Goal: Task Accomplishment & Management: Manage account settings

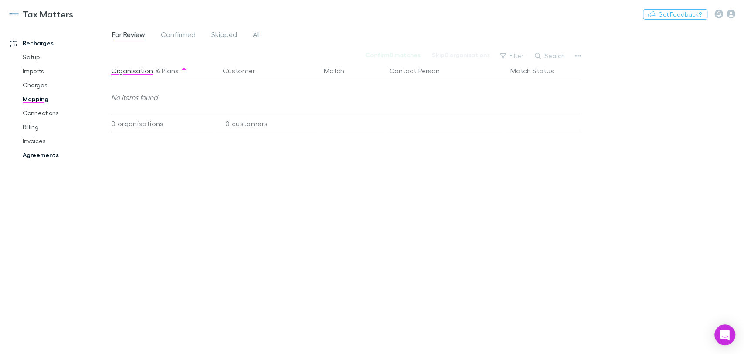
click at [35, 159] on link "Agreements" at bounding box center [66, 155] width 104 height 14
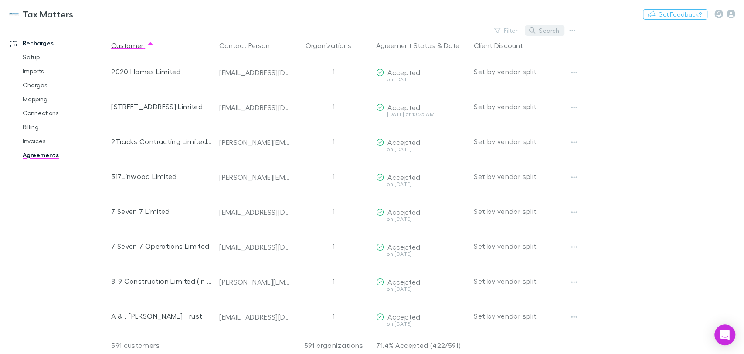
click at [537, 32] on button "Search" at bounding box center [545, 30] width 40 height 10
type input "*"
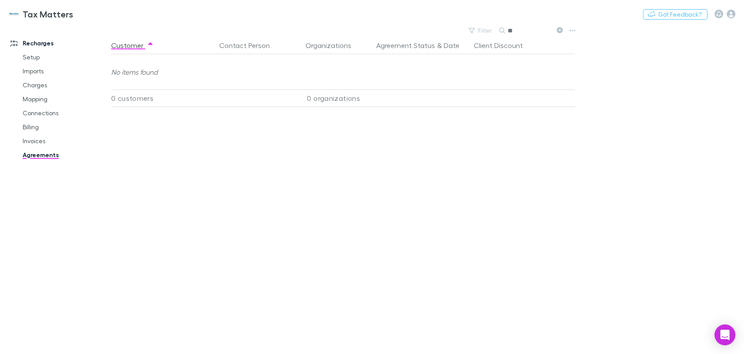
type input "*"
type input "*********"
click at [34, 101] on link "Mapping" at bounding box center [66, 99] width 104 height 14
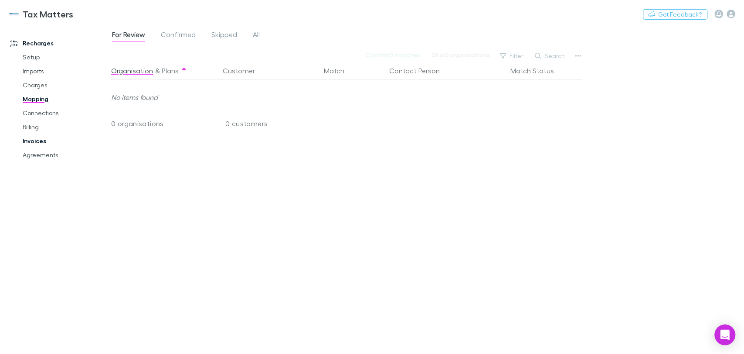
click at [35, 141] on link "Invoices" at bounding box center [66, 141] width 104 height 14
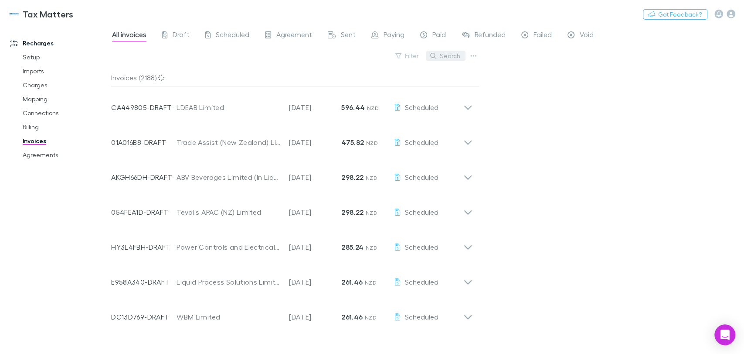
click at [441, 57] on button "Search" at bounding box center [446, 56] width 40 height 10
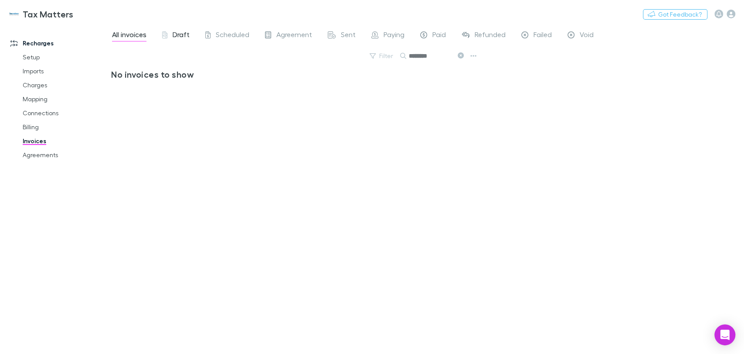
type input "********"
click at [177, 34] on span "Draft" at bounding box center [181, 35] width 17 height 11
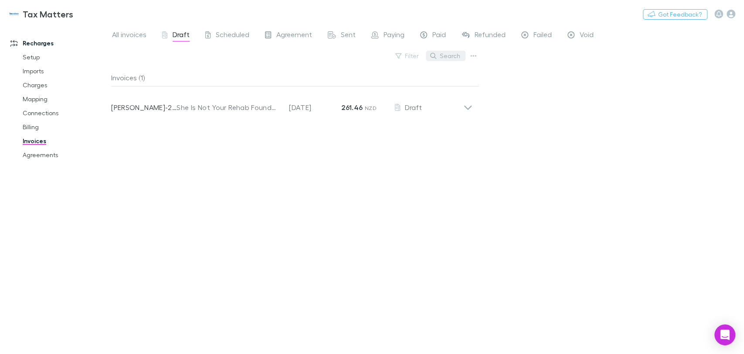
click at [454, 57] on button "Search" at bounding box center [446, 56] width 40 height 10
click at [266, 221] on div "Invoices (1) Invoice Number [PERSON_NAME]-2232 Customer She Is Not Your Rehab F…" at bounding box center [295, 208] width 368 height 278
click at [138, 36] on span "All invoices" at bounding box center [129, 35] width 34 height 11
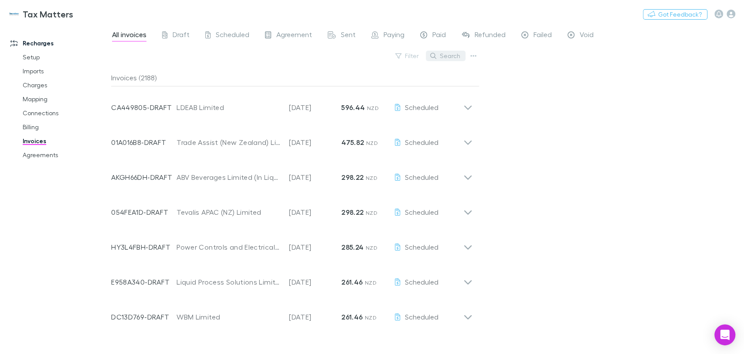
click at [452, 57] on button "Search" at bounding box center [446, 56] width 40 height 10
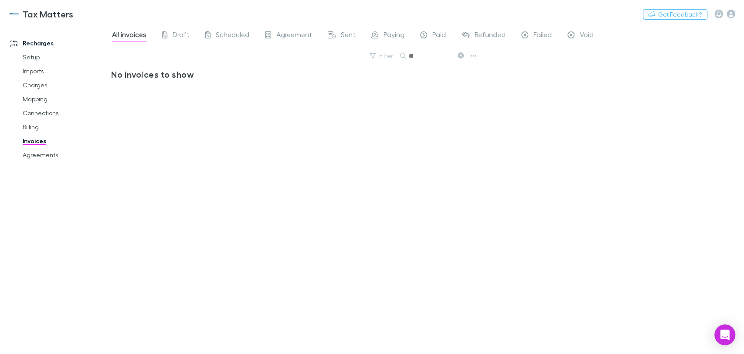
type input "*"
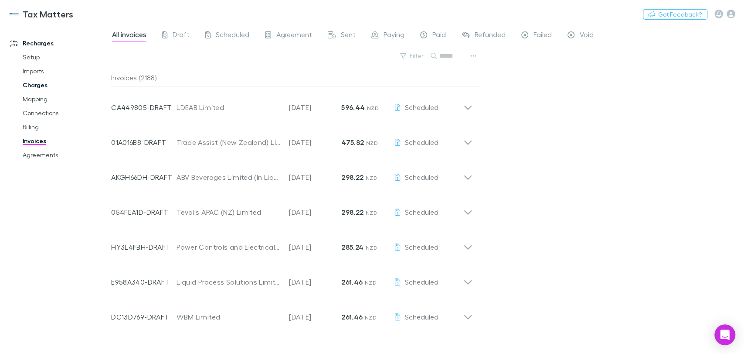
click at [41, 86] on link "Charges" at bounding box center [66, 85] width 104 height 14
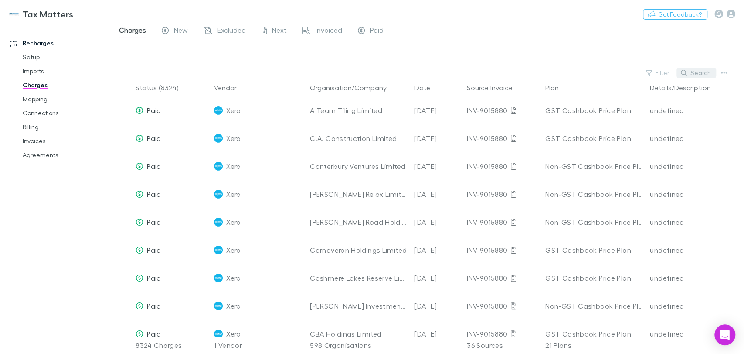
click at [699, 73] on button "Search" at bounding box center [697, 73] width 40 height 10
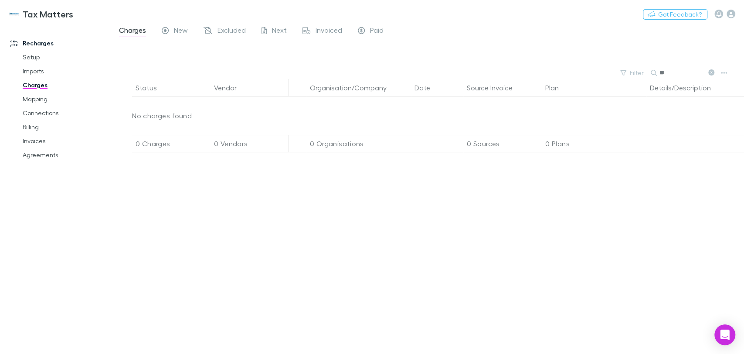
type input "*"
type input "***"
click at [38, 116] on link "Connections" at bounding box center [66, 113] width 104 height 14
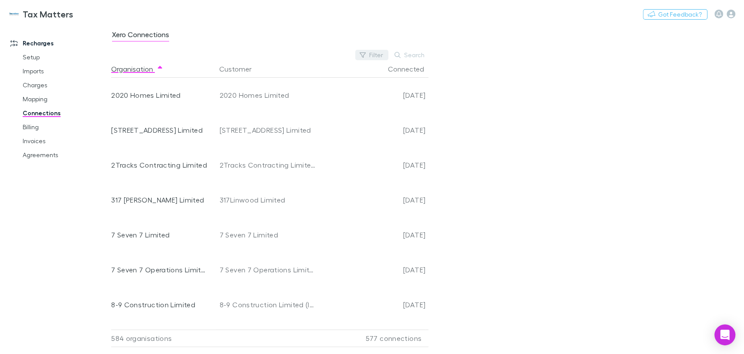
click at [380, 53] on button "Filter" at bounding box center [371, 55] width 33 height 10
click at [253, 129] on li "No" at bounding box center [314, 126] width 152 height 14
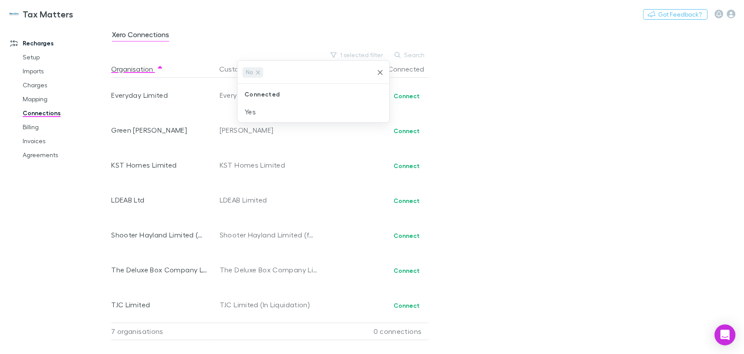
click at [669, 158] on div at bounding box center [372, 177] width 744 height 354
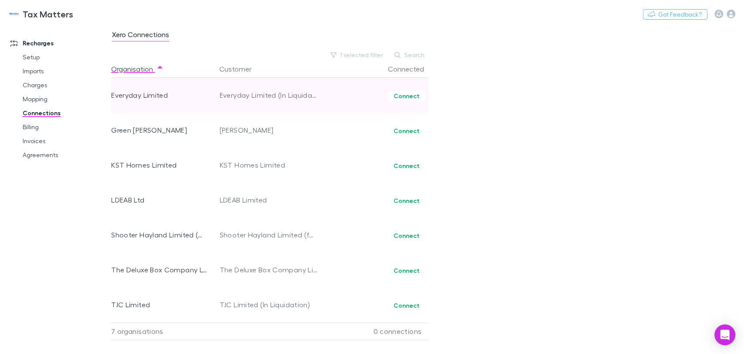
drag, startPoint x: 414, startPoint y: 96, endPoint x: 364, endPoint y: 99, distance: 50.6
click at [364, 99] on div "Connect" at bounding box center [373, 95] width 105 height 35
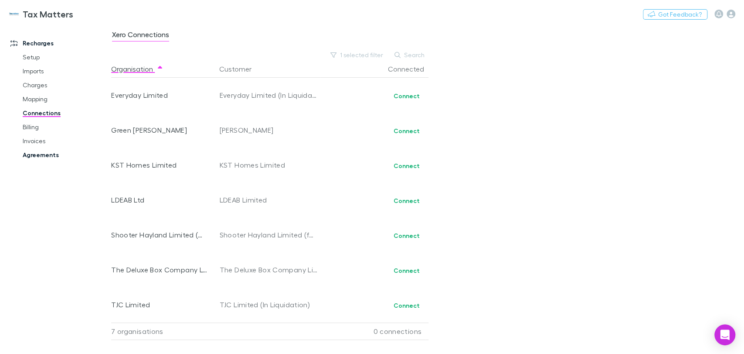
click at [46, 153] on link "Agreements" at bounding box center [66, 155] width 104 height 14
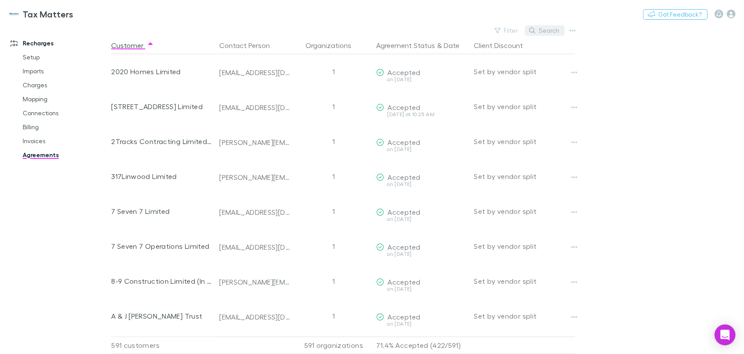
click at [543, 29] on button "Search" at bounding box center [545, 30] width 40 height 10
type input "*"
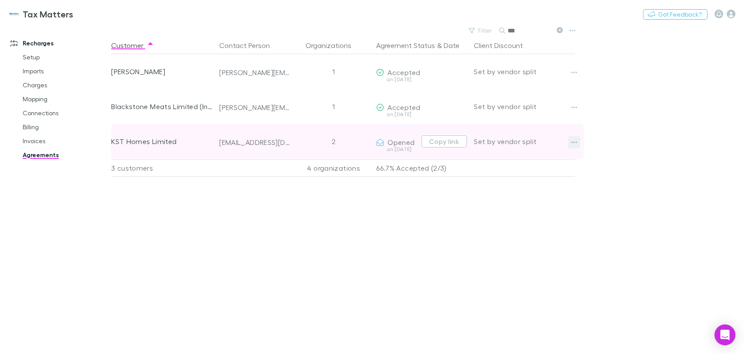
click at [572, 142] on icon "button" at bounding box center [574, 142] width 6 height 2
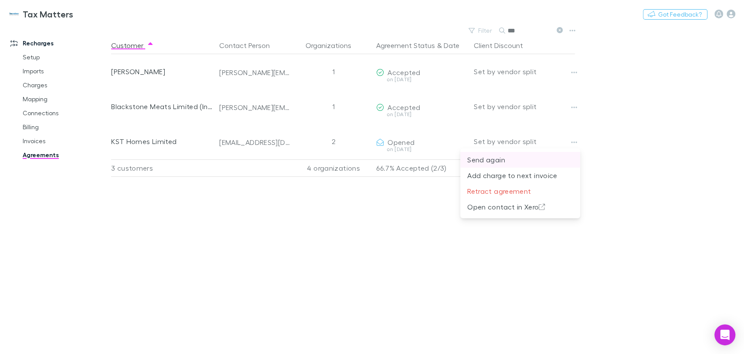
click at [495, 160] on p "Send again" at bounding box center [520, 159] width 106 height 10
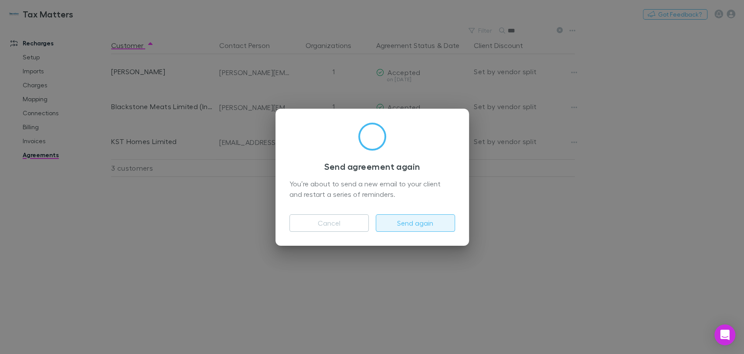
click at [411, 221] on button "Send again" at bounding box center [415, 222] width 79 height 17
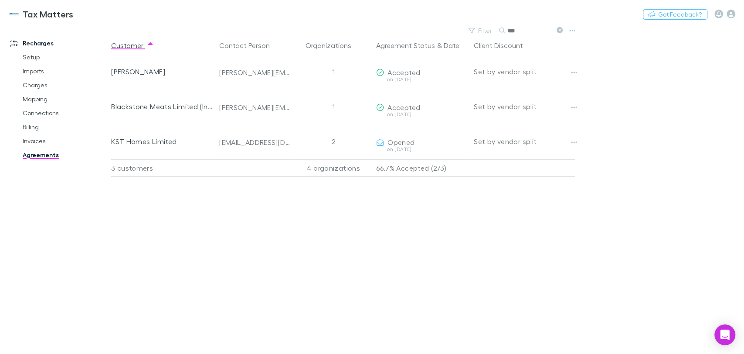
drag, startPoint x: 523, startPoint y: 29, endPoint x: 464, endPoint y: 31, distance: 58.5
click at [464, 31] on div "Filter Search ***" at bounding box center [344, 30] width 467 height 12
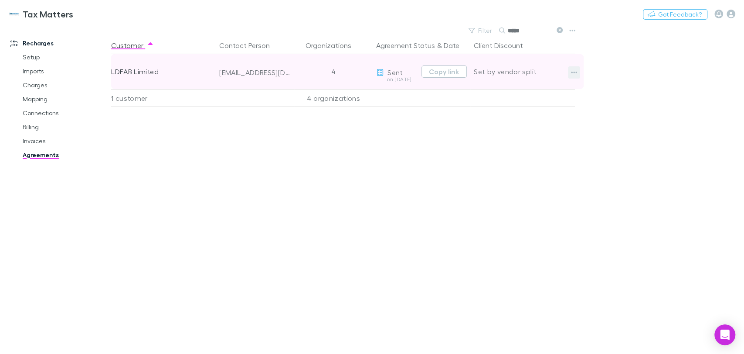
click at [574, 71] on icon "button" at bounding box center [574, 72] width 6 height 7
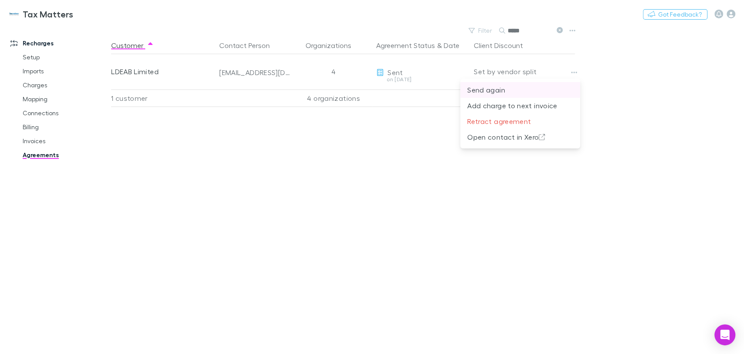
click at [499, 91] on p "Send again" at bounding box center [520, 90] width 106 height 10
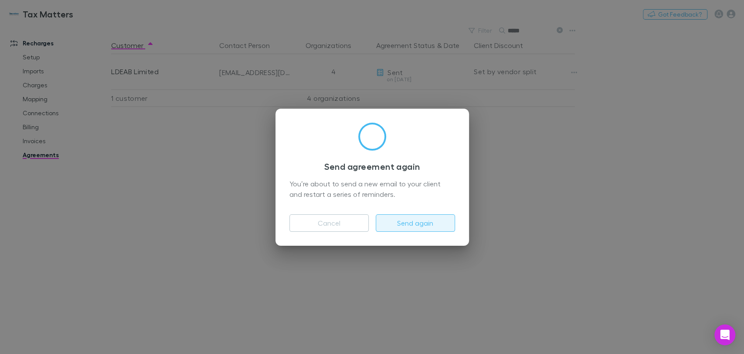
click at [420, 226] on button "Send again" at bounding box center [415, 222] width 79 height 17
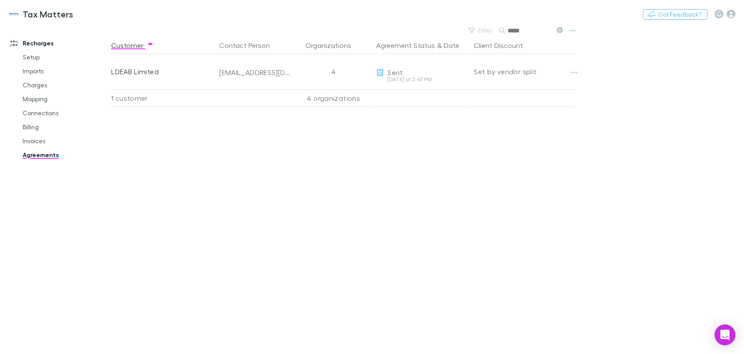
drag, startPoint x: 534, startPoint y: 32, endPoint x: 459, endPoint y: 34, distance: 75.0
click at [459, 34] on div "Filter Search *****" at bounding box center [344, 30] width 467 height 12
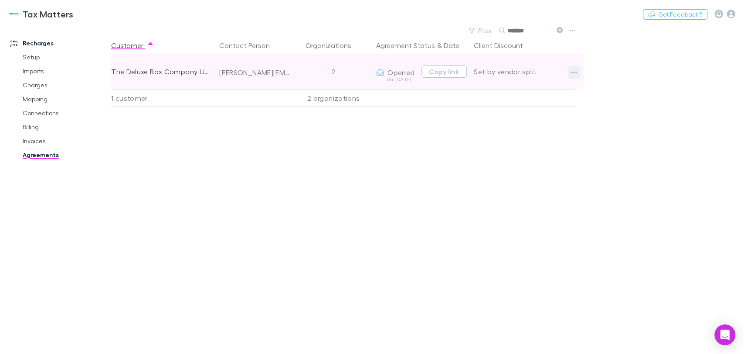
click at [568, 72] on button "button" at bounding box center [574, 72] width 12 height 12
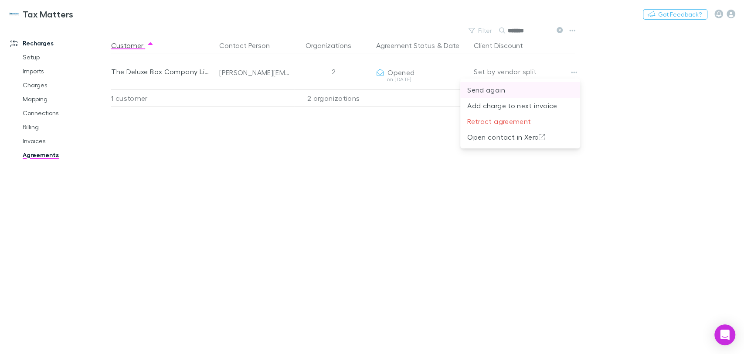
click at [491, 91] on p "Send again" at bounding box center [520, 90] width 106 height 10
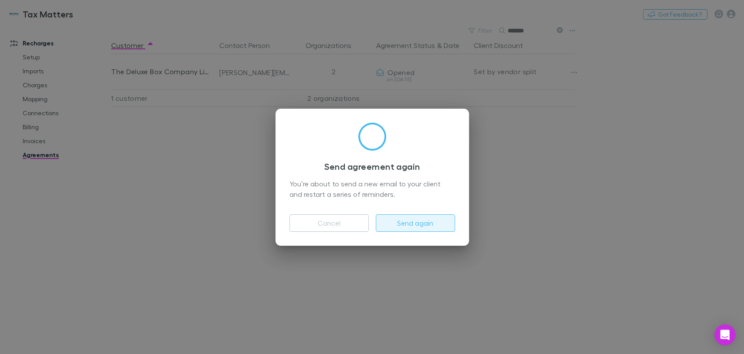
click at [418, 223] on button "Send again" at bounding box center [415, 222] width 79 height 17
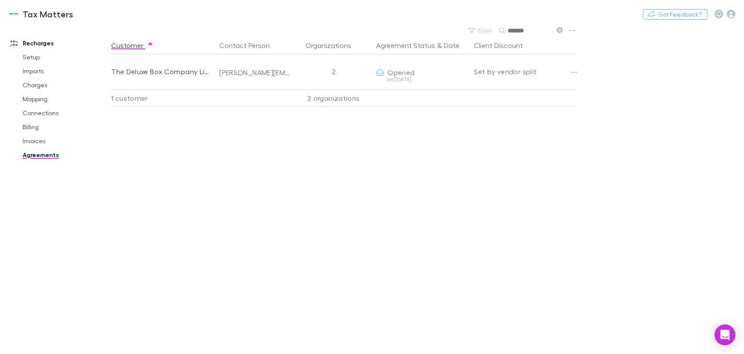
drag, startPoint x: 533, startPoint y: 31, endPoint x: 391, endPoint y: 29, distance: 142.1
click at [391, 29] on div "Filter Search *******" at bounding box center [344, 30] width 467 height 12
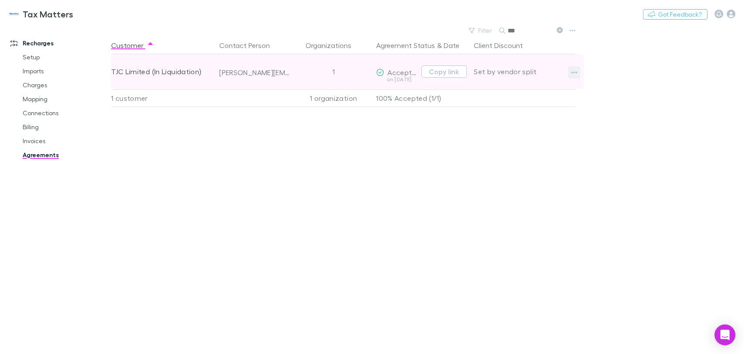
type input "***"
click at [575, 71] on icon "button" at bounding box center [574, 72] width 6 height 7
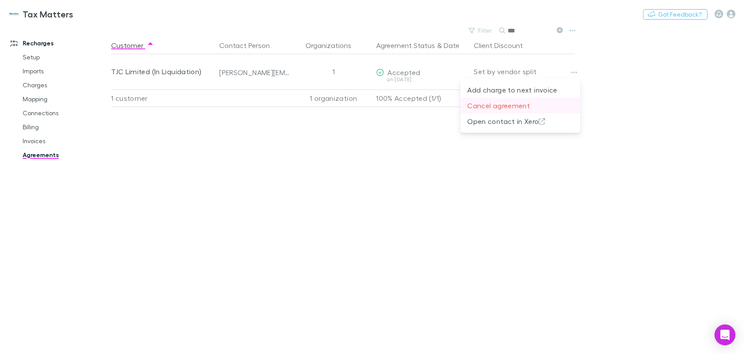
click at [503, 104] on p "Cancel agreement" at bounding box center [520, 105] width 106 height 10
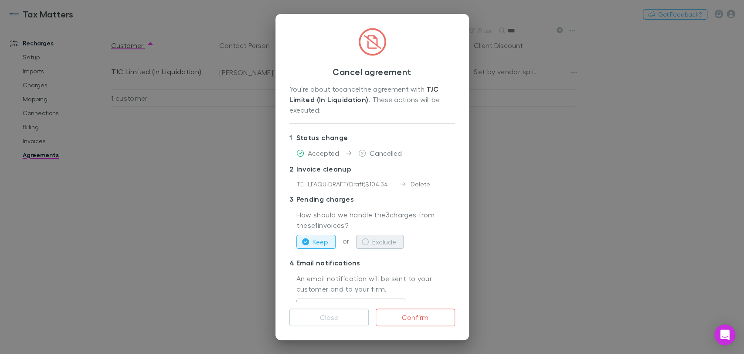
click at [389, 240] on button "Exclude" at bounding box center [380, 242] width 48 height 14
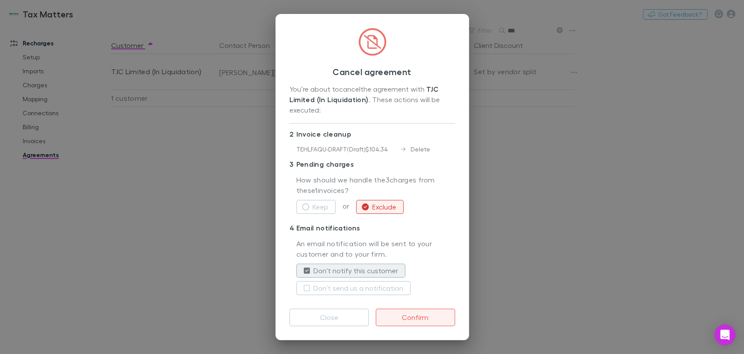
click at [414, 317] on button "Confirm" at bounding box center [415, 316] width 79 height 17
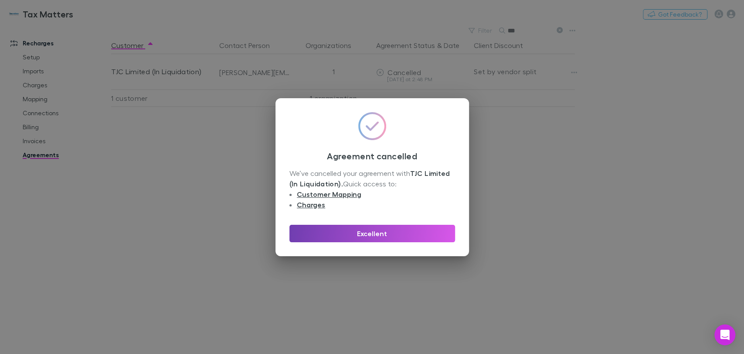
click at [396, 233] on button "Excellent" at bounding box center [372, 232] width 166 height 17
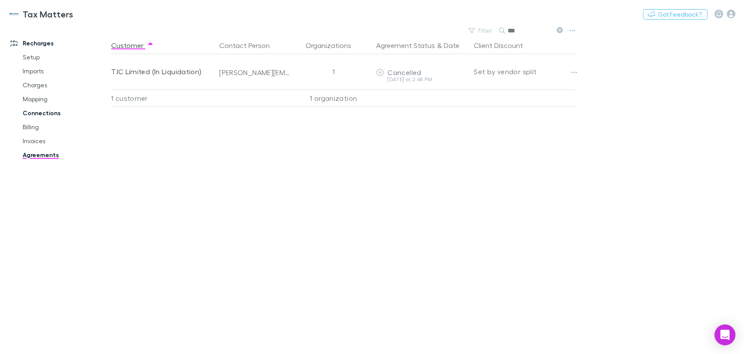
click at [41, 116] on link "Connections" at bounding box center [66, 113] width 104 height 14
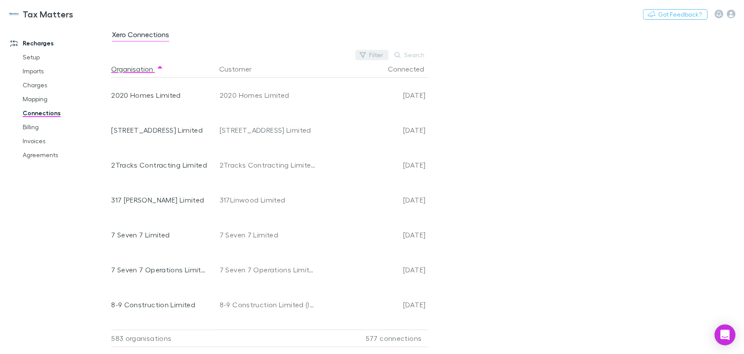
click at [363, 57] on icon "button" at bounding box center [363, 55] width 6 height 6
click at [258, 129] on li "No" at bounding box center [314, 126] width 152 height 14
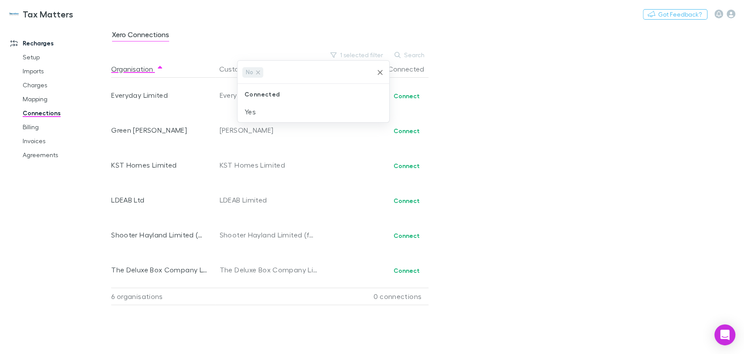
click at [704, 158] on div at bounding box center [372, 177] width 744 height 354
click at [52, 157] on link "Agreements" at bounding box center [66, 155] width 104 height 14
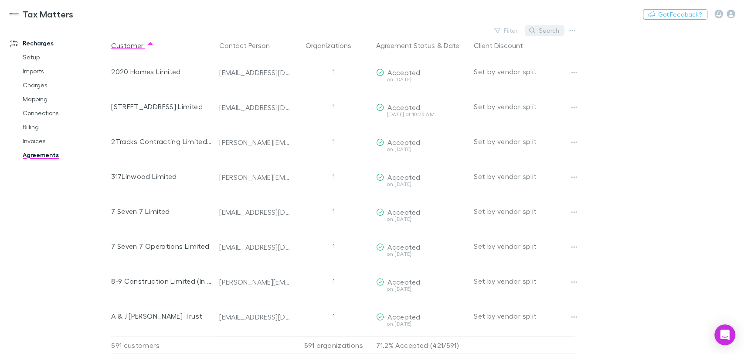
click at [554, 32] on button "Search" at bounding box center [545, 30] width 40 height 10
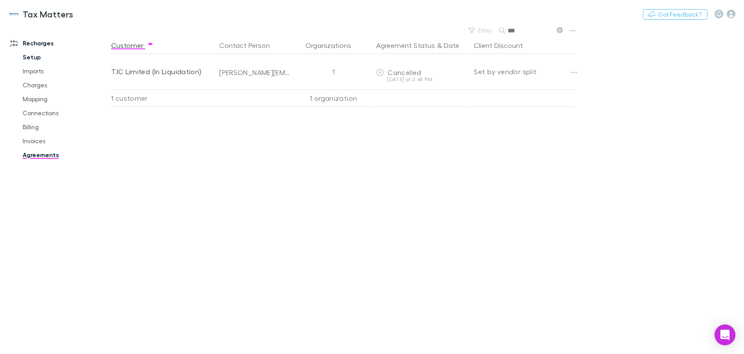
type input "***"
drag, startPoint x: 528, startPoint y: 28, endPoint x: 472, endPoint y: 32, distance: 56.4
click at [472, 32] on div "Filter Search ***" at bounding box center [515, 30] width 102 height 12
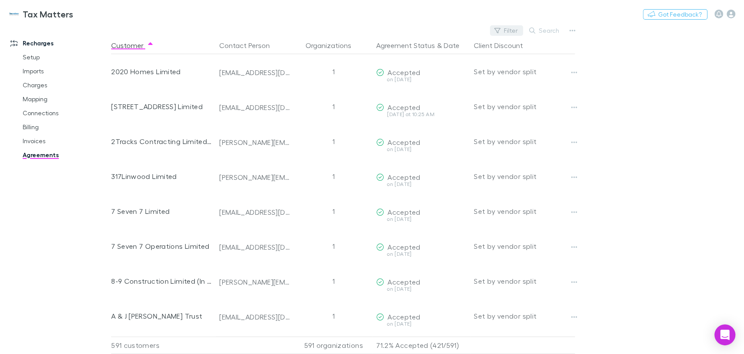
click at [487, 32] on div "Filter Search" at bounding box center [344, 30] width 467 height 12
click at [515, 32] on button "Filter" at bounding box center [506, 30] width 33 height 10
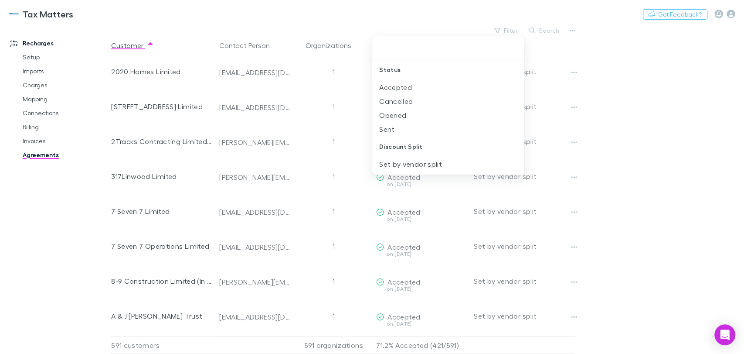
drag, startPoint x: 636, startPoint y: 104, endPoint x: 628, endPoint y: 103, distance: 8.8
click at [636, 104] on div at bounding box center [372, 177] width 744 height 354
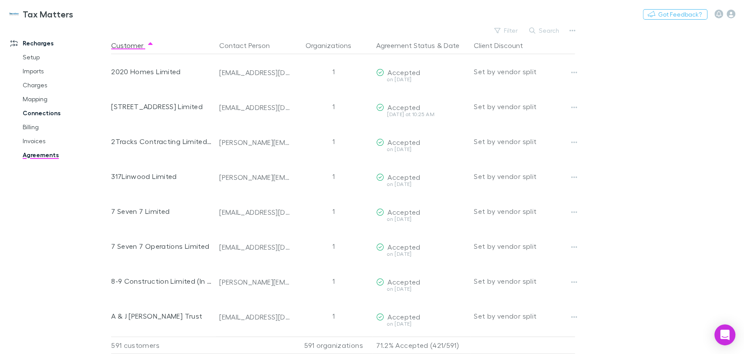
click at [38, 112] on link "Connections" at bounding box center [66, 113] width 104 height 14
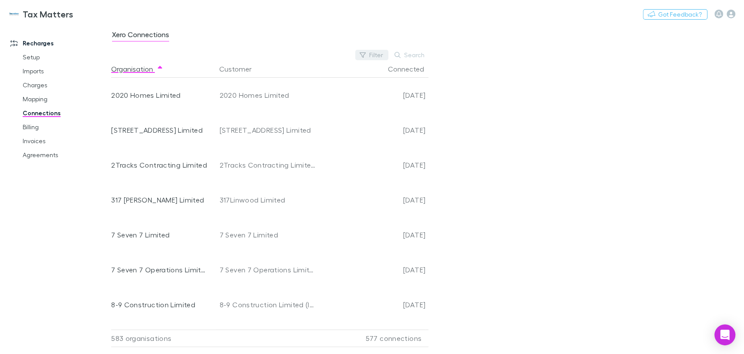
click at [375, 57] on button "Filter" at bounding box center [371, 55] width 33 height 10
click at [255, 129] on li "No" at bounding box center [314, 126] width 152 height 14
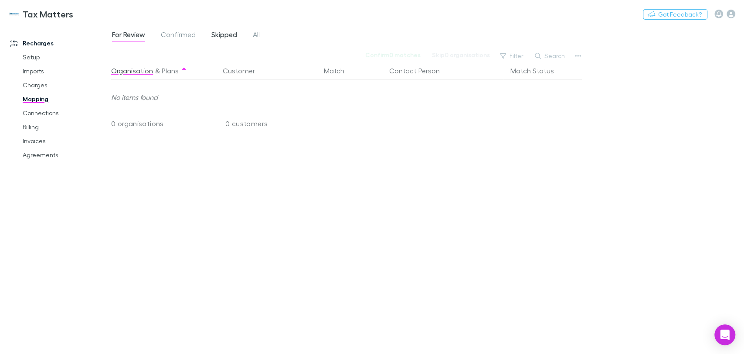
click at [226, 35] on span "Skipped" at bounding box center [224, 35] width 26 height 11
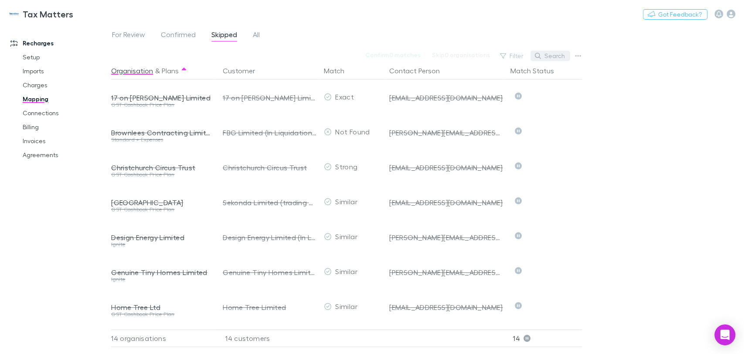
click at [558, 54] on button "Search" at bounding box center [550, 56] width 40 height 10
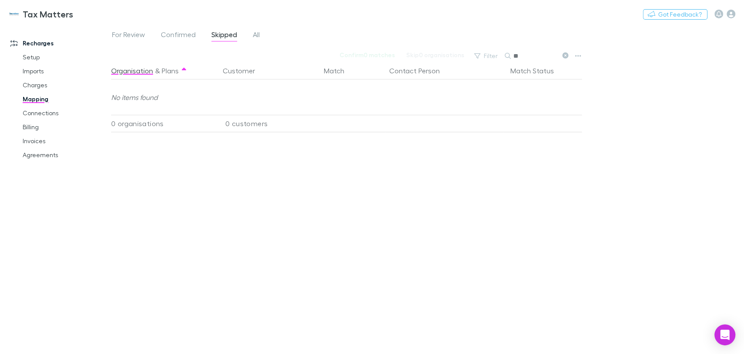
type input "*"
type input "*****"
click at [256, 31] on span "All" at bounding box center [256, 35] width 7 height 11
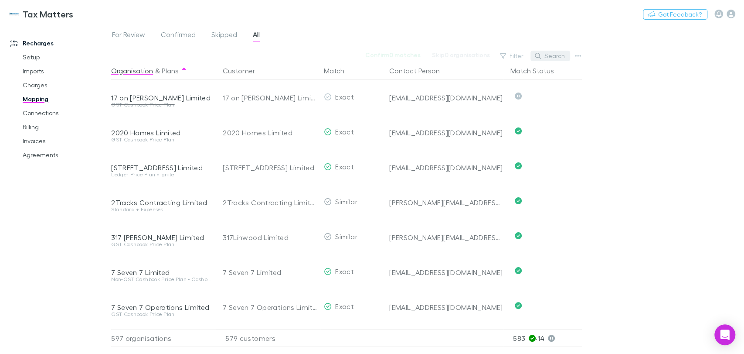
click at [547, 54] on button "Search" at bounding box center [550, 56] width 40 height 10
type input "*"
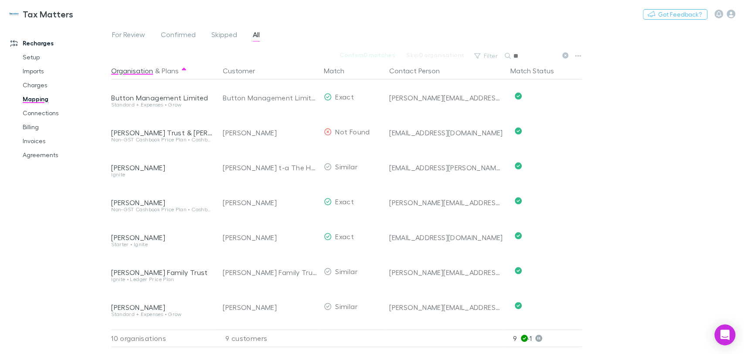
type input "*"
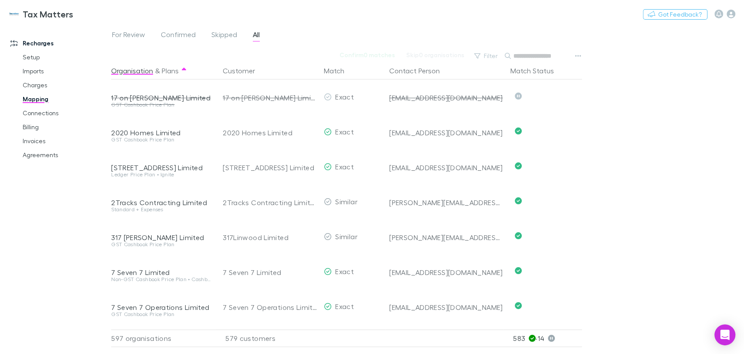
type input "*"
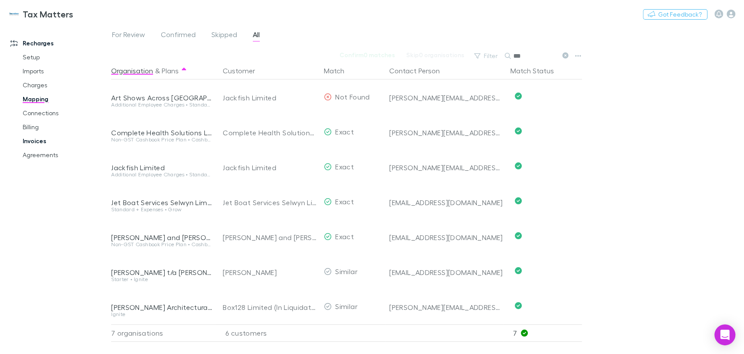
type input "***"
click at [39, 140] on link "Invoices" at bounding box center [66, 141] width 104 height 14
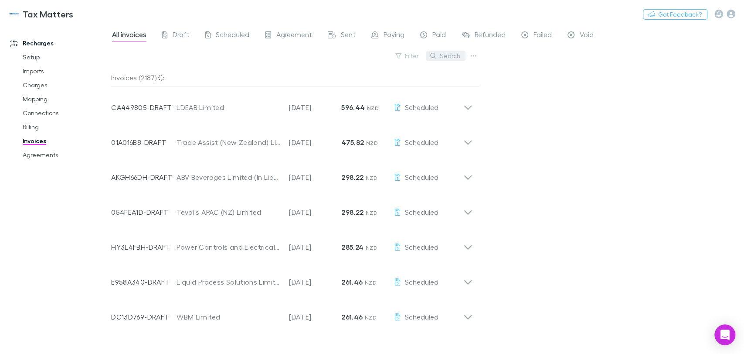
click at [452, 58] on button "Search" at bounding box center [446, 56] width 40 height 10
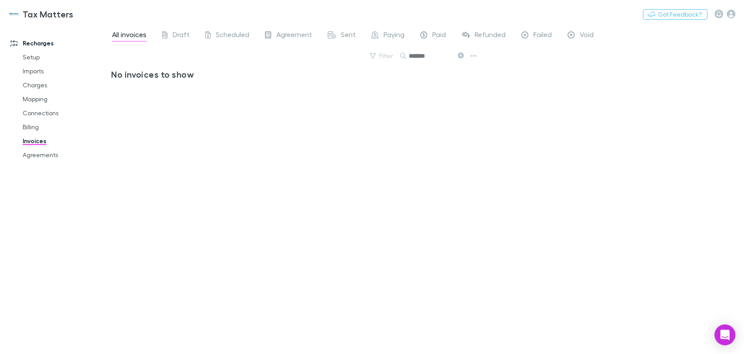
click at [452, 58] on input "*******" at bounding box center [431, 56] width 44 height 12
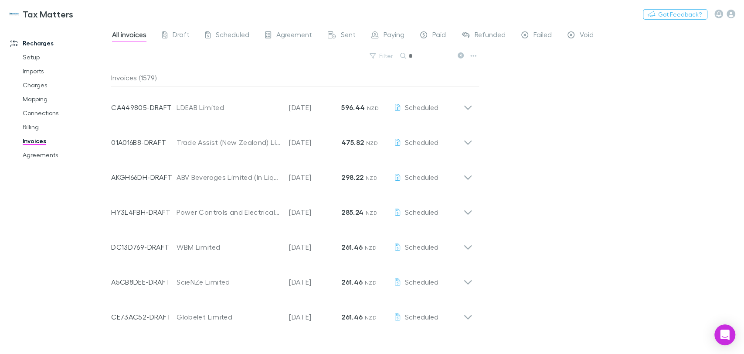
type input "*"
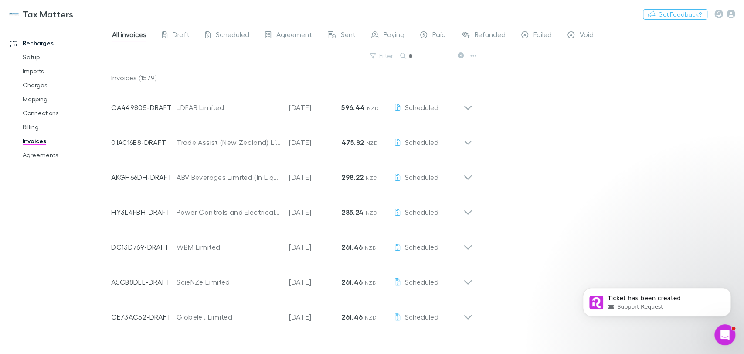
click at [421, 55] on input "*" at bounding box center [431, 56] width 44 height 12
drag, startPoint x: 421, startPoint y: 55, endPoint x: 370, endPoint y: 58, distance: 51.1
click at [370, 58] on div "Filter Search *" at bounding box center [295, 59] width 368 height 19
click at [43, 113] on link "Connections" at bounding box center [66, 113] width 104 height 14
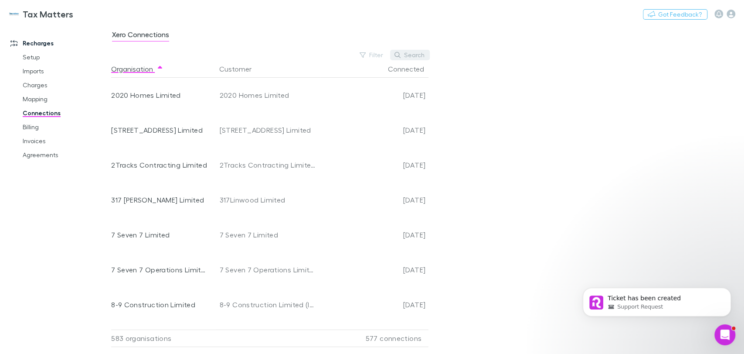
click at [421, 53] on button "Search" at bounding box center [410, 55] width 40 height 10
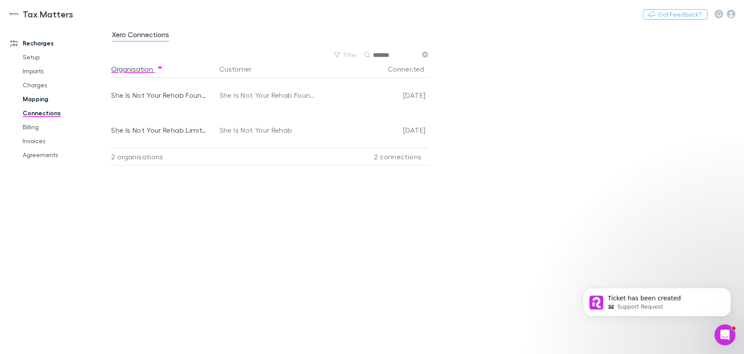
type input "******"
click at [37, 102] on link "Mapping" at bounding box center [66, 99] width 104 height 14
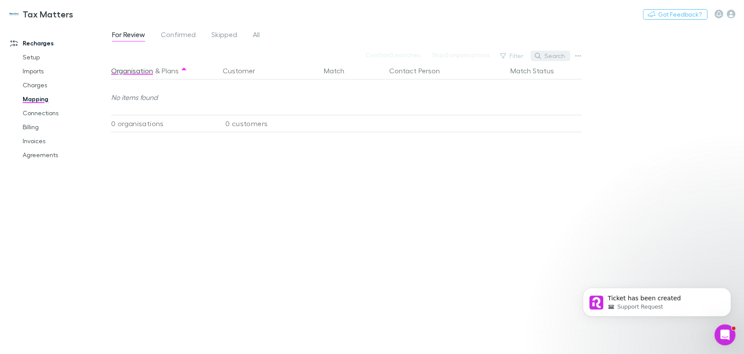
click at [547, 57] on button "Search" at bounding box center [550, 56] width 40 height 10
type input "******"
click at [257, 35] on span "All" at bounding box center [256, 35] width 7 height 11
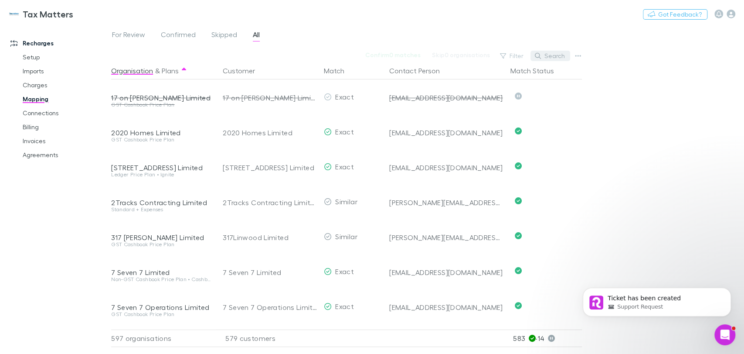
click at [550, 54] on button "Search" at bounding box center [550, 56] width 40 height 10
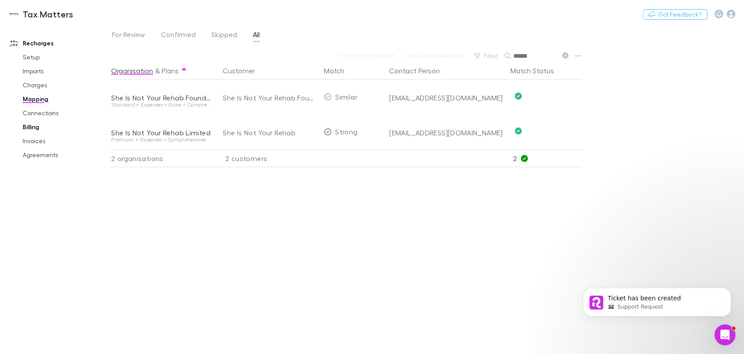
type input "******"
click at [36, 127] on link "Billing" at bounding box center [66, 127] width 104 height 14
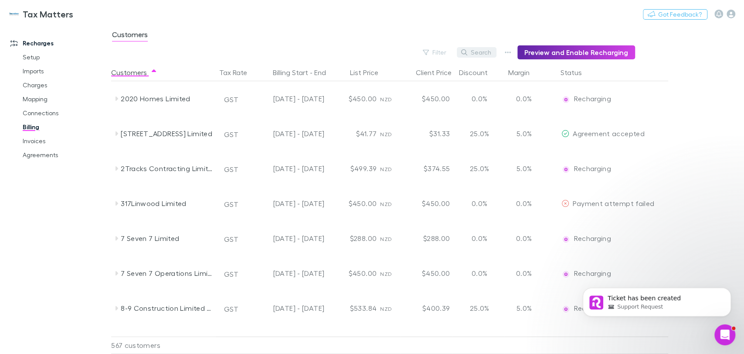
click at [485, 53] on button "Search" at bounding box center [477, 52] width 40 height 10
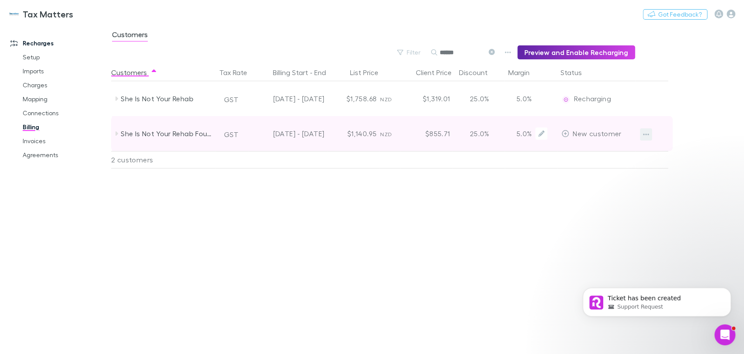
type input "******"
click at [649, 133] on button "button" at bounding box center [646, 134] width 12 height 12
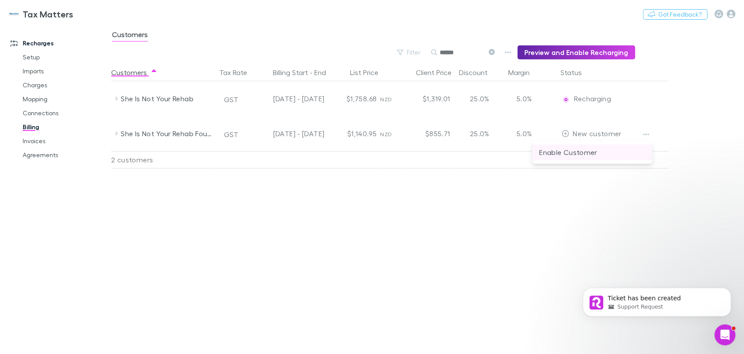
click at [561, 154] on p "Enable Customer" at bounding box center [592, 152] width 106 height 10
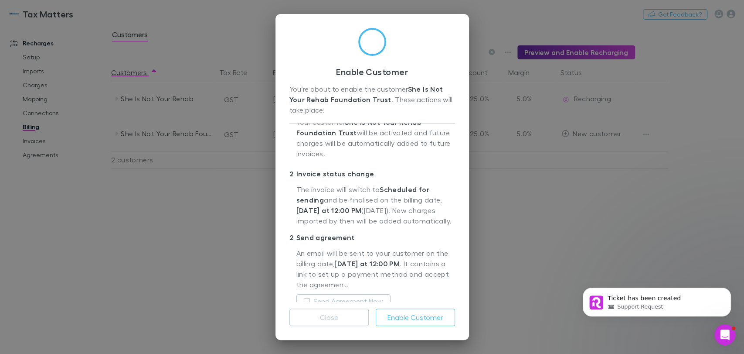
scroll to position [55, 0]
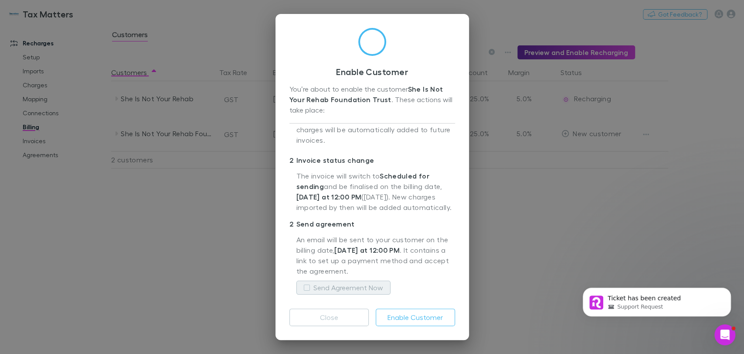
click at [343, 283] on label "Send Agreement Now" at bounding box center [348, 287] width 70 height 10
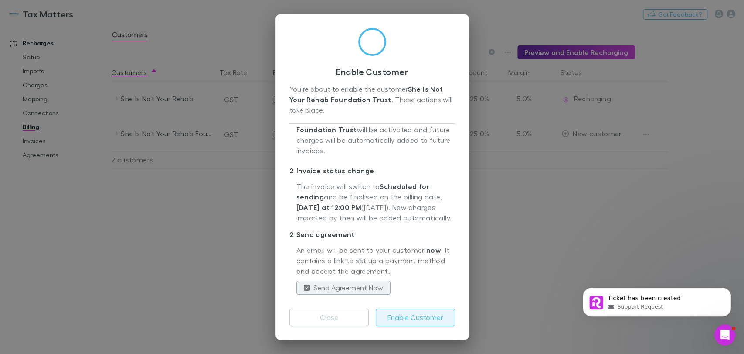
click at [427, 313] on button "Enable Customer" at bounding box center [415, 316] width 79 height 17
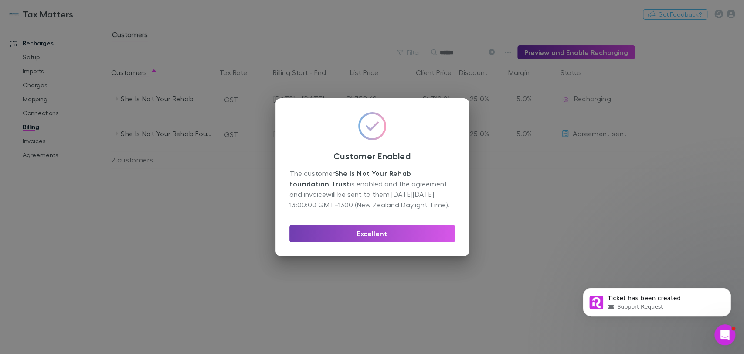
click at [405, 233] on button "Excellent" at bounding box center [372, 232] width 166 height 17
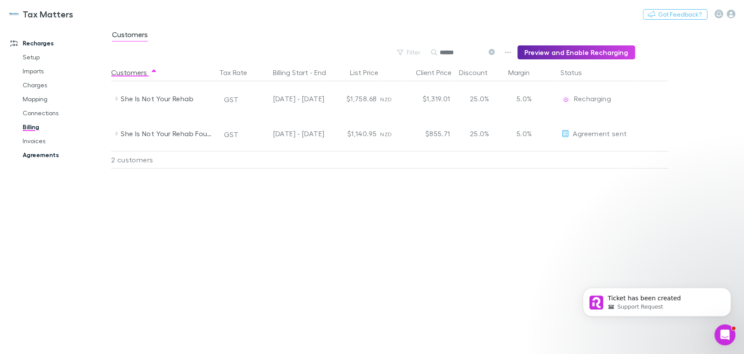
click at [42, 156] on link "Agreements" at bounding box center [66, 155] width 104 height 14
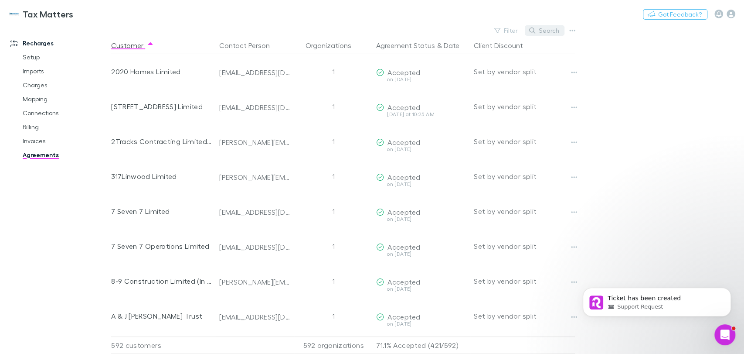
click at [554, 30] on button "Search" at bounding box center [545, 30] width 40 height 10
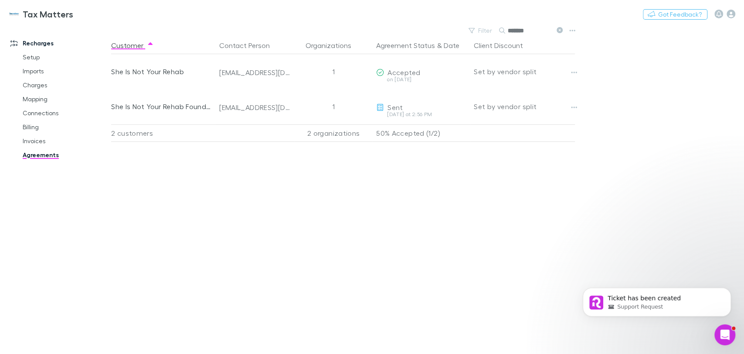
type input "******"
